Goal: Task Accomplishment & Management: Manage account settings

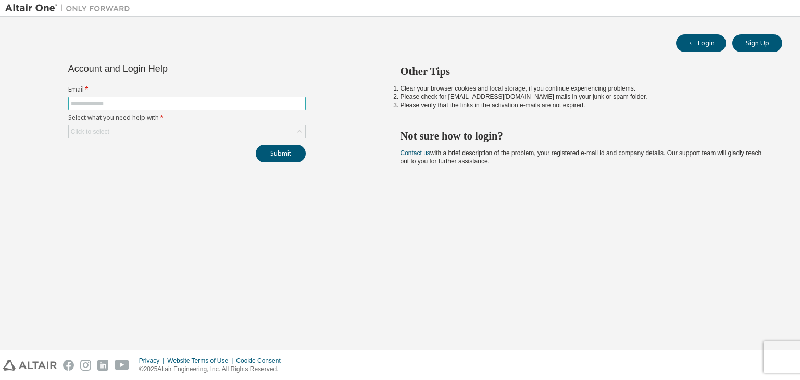
click at [252, 100] on input "text" at bounding box center [187, 104] width 232 height 8
type input "**********"
click at [192, 128] on div "Click to select" at bounding box center [187, 132] width 237 height 13
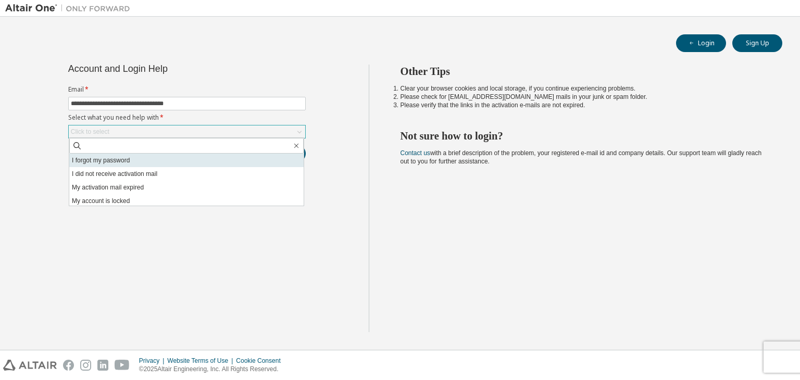
click at [165, 159] on li "I forgot my password" at bounding box center [186, 161] width 235 height 14
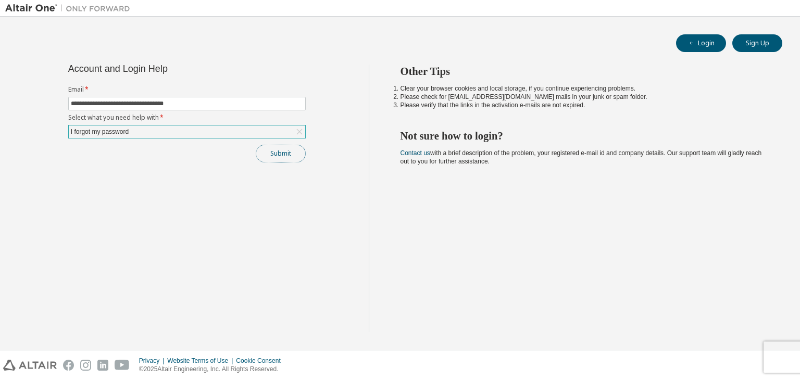
click at [301, 155] on button "Submit" at bounding box center [281, 154] width 50 height 18
click at [282, 151] on button "Submit" at bounding box center [281, 154] width 50 height 18
